Goal: Find specific page/section: Find specific page/section

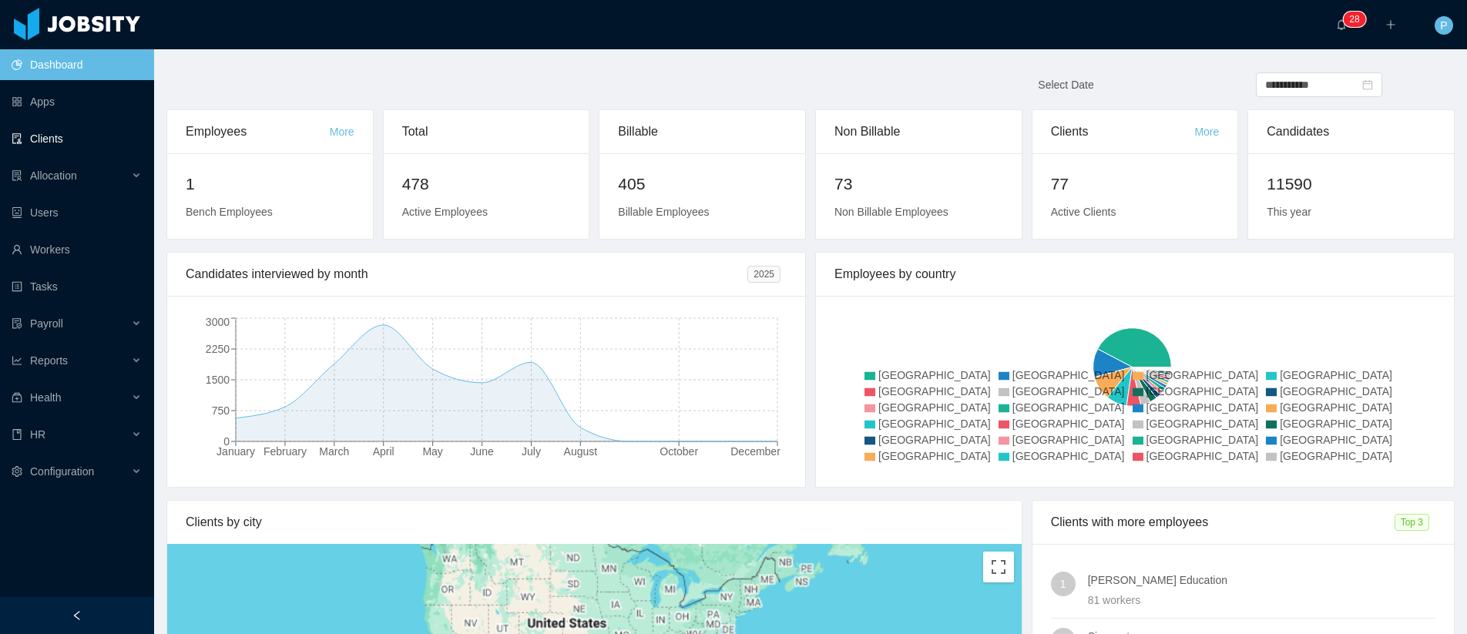
click at [79, 146] on link "Clients" at bounding box center [77, 138] width 130 height 31
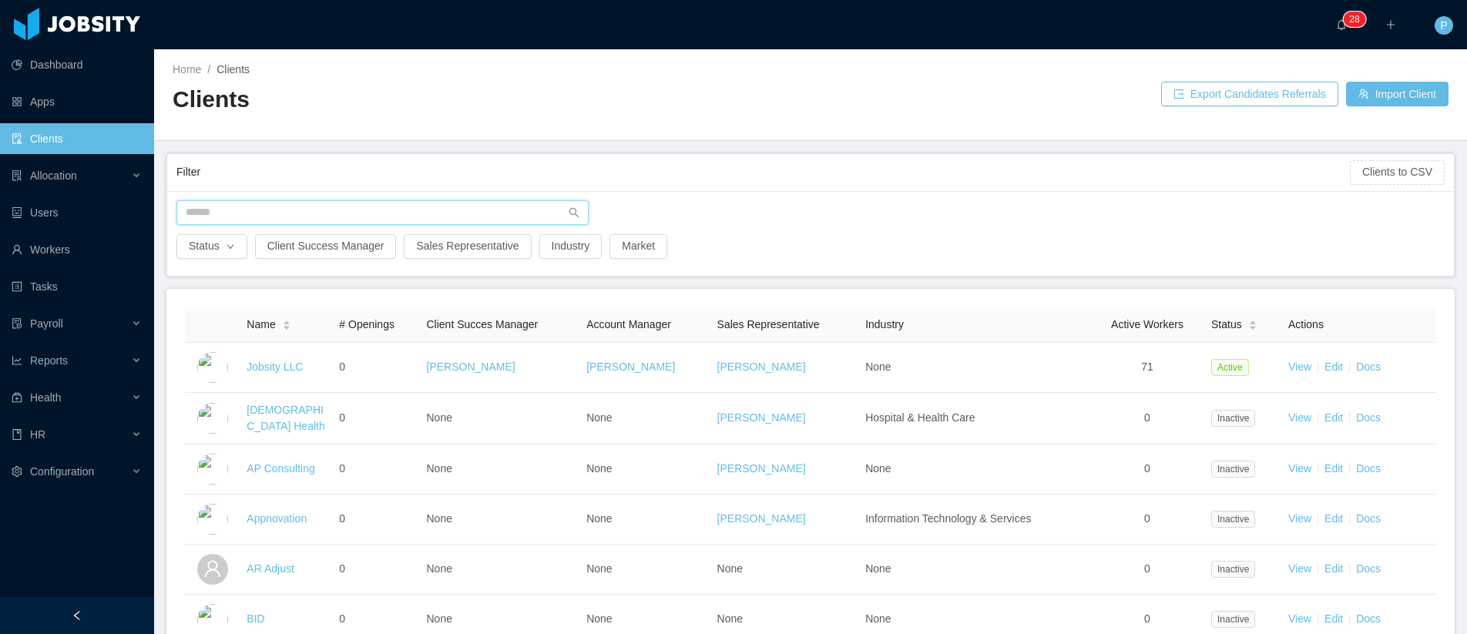
click at [425, 204] on input "text" at bounding box center [382, 212] width 412 height 25
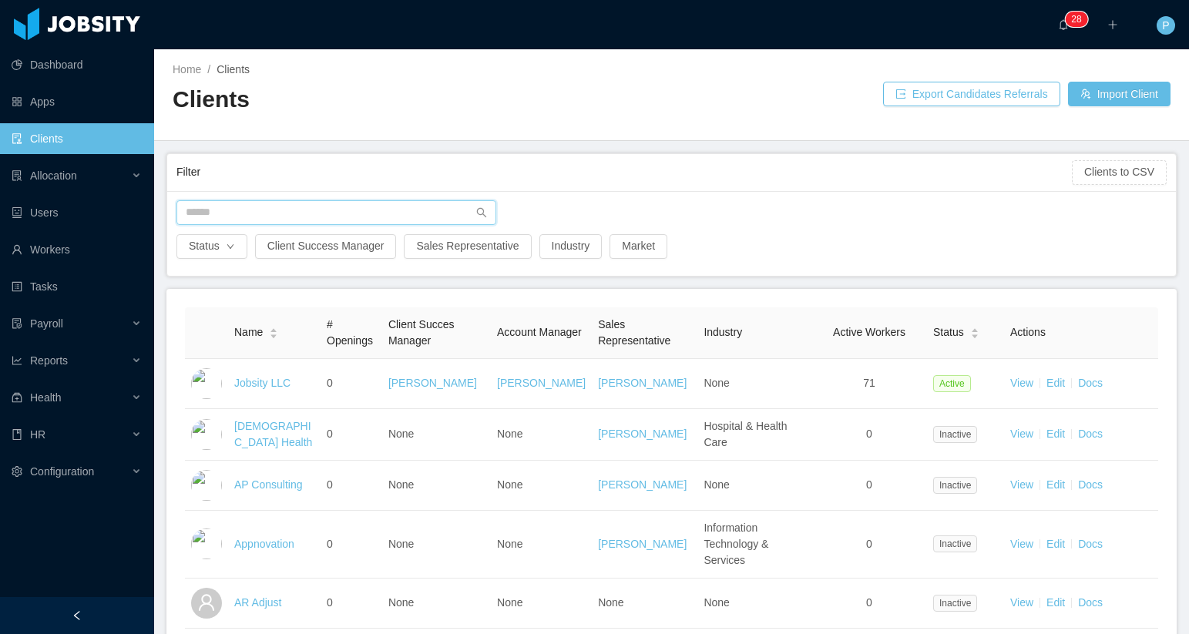
type input "*"
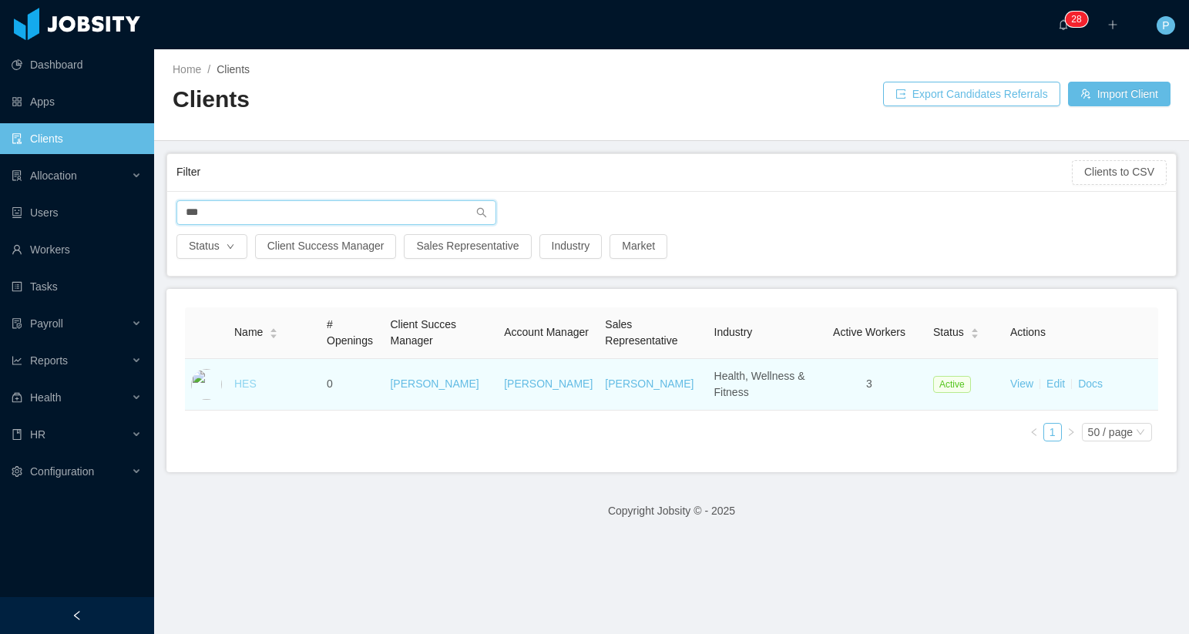
type input "***"
click at [244, 388] on link "HES" at bounding box center [245, 384] width 22 height 12
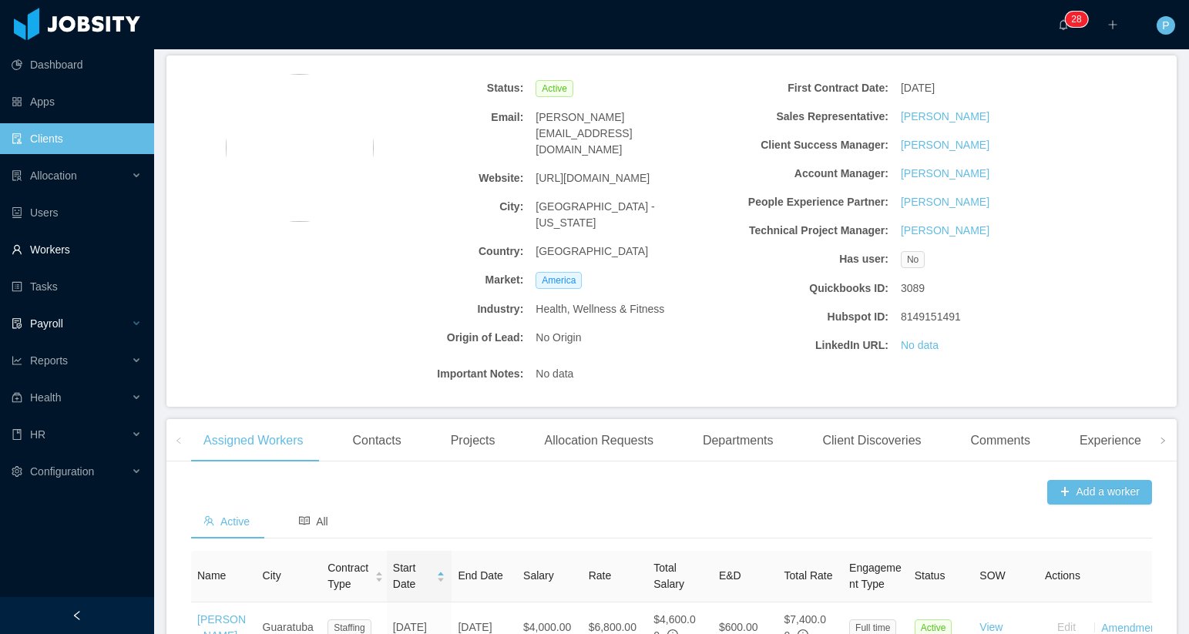
scroll to position [111, 0]
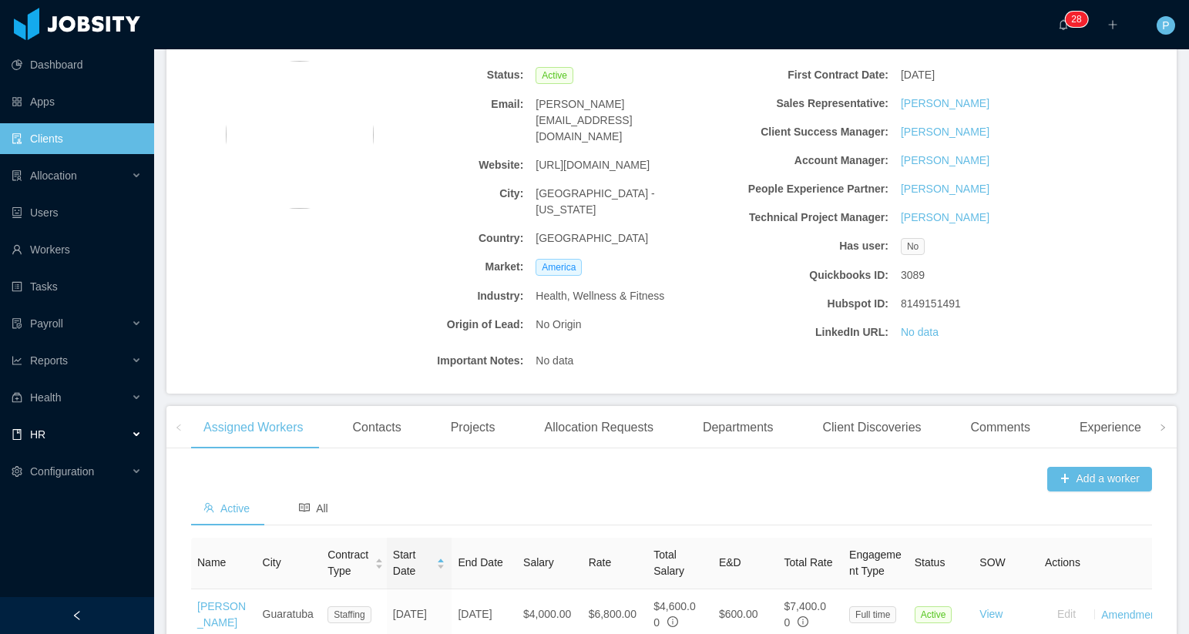
click at [79, 440] on div "HR" at bounding box center [77, 434] width 154 height 31
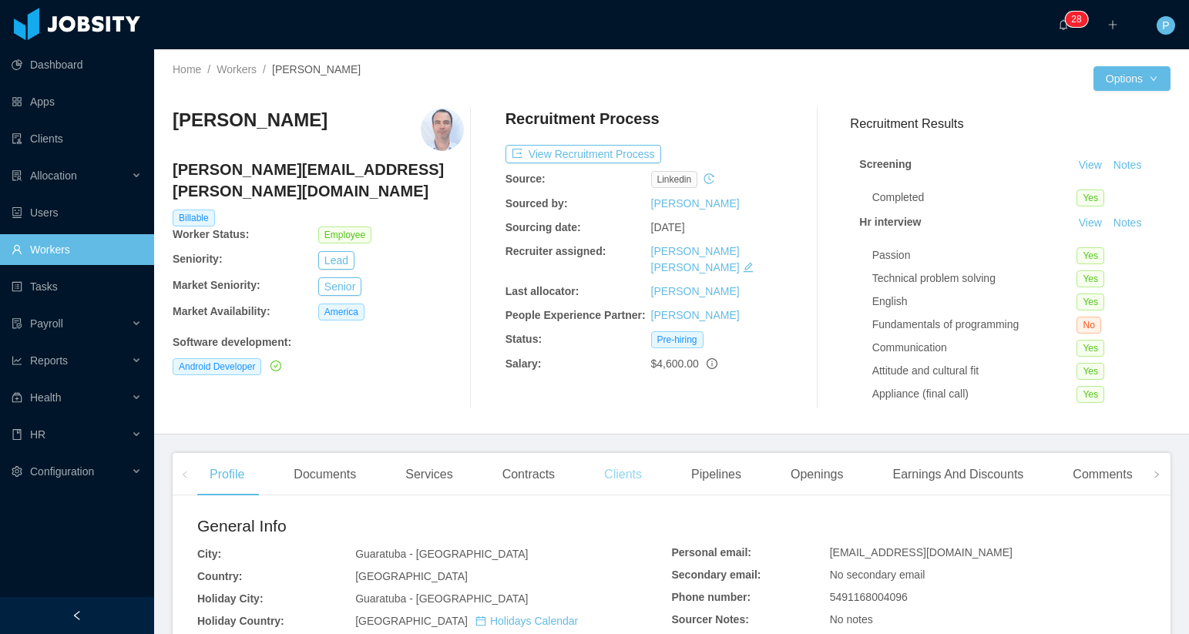
click at [639, 480] on div "Clients" at bounding box center [623, 474] width 62 height 43
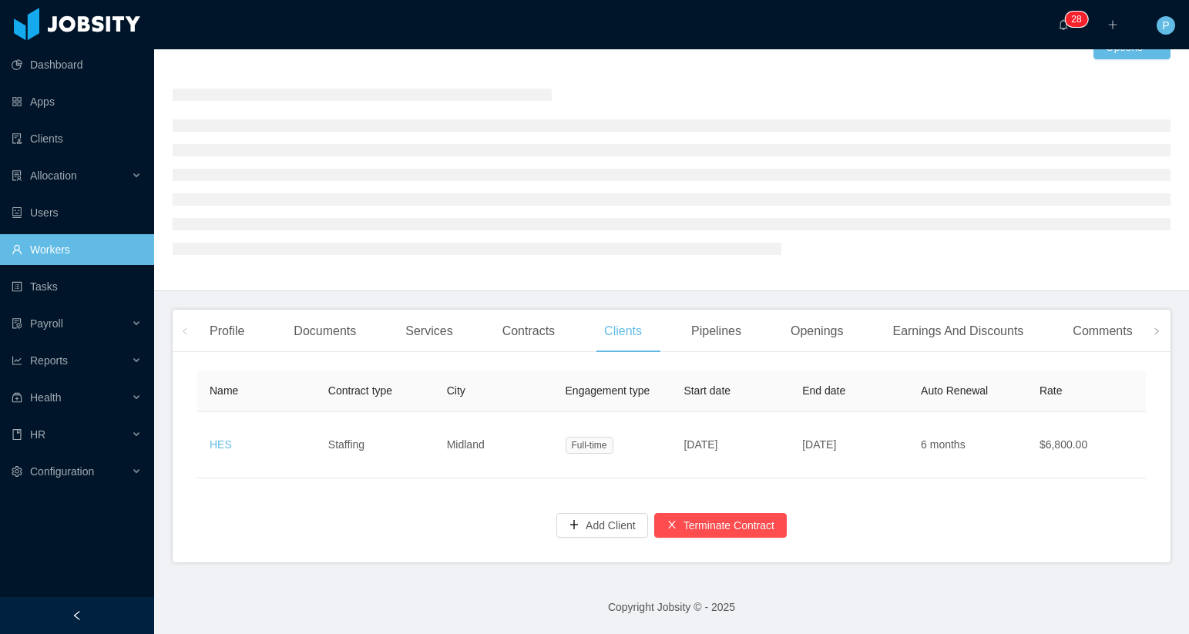
scroll to position [43, 0]
